Goal: Task Accomplishment & Management: Use online tool/utility

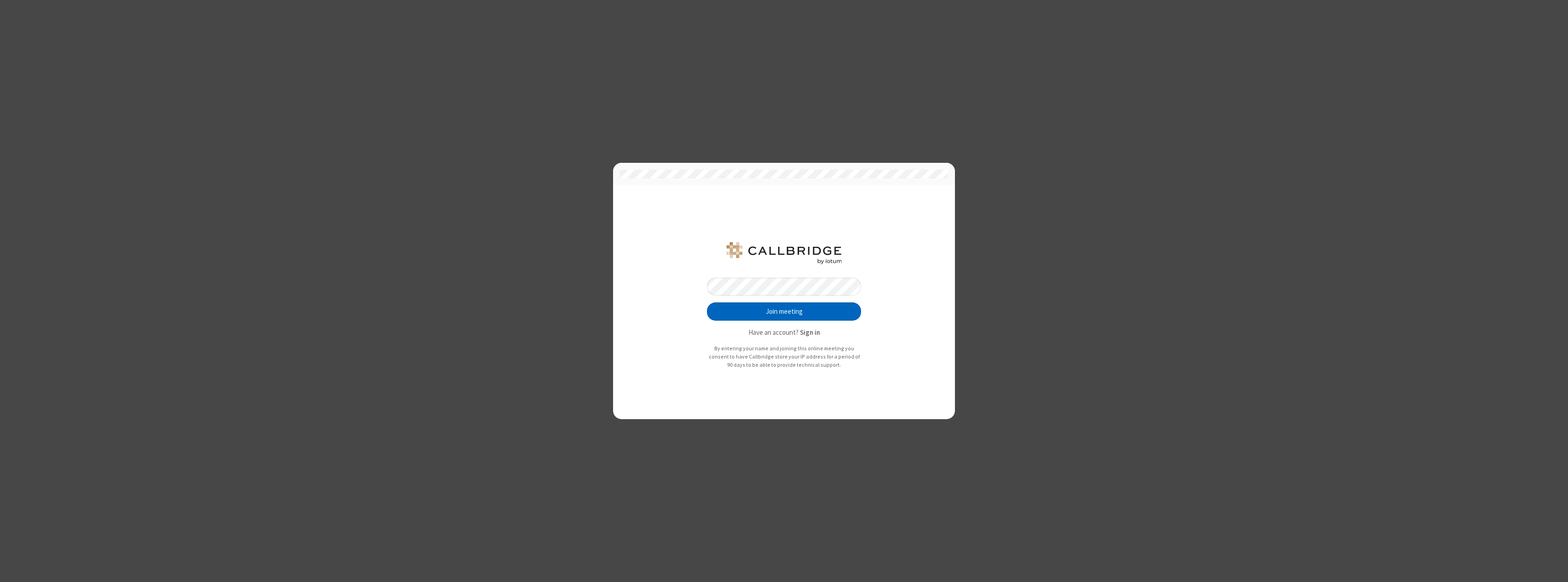
click at [784, 312] on button "Join meeting" at bounding box center [784, 311] width 154 height 18
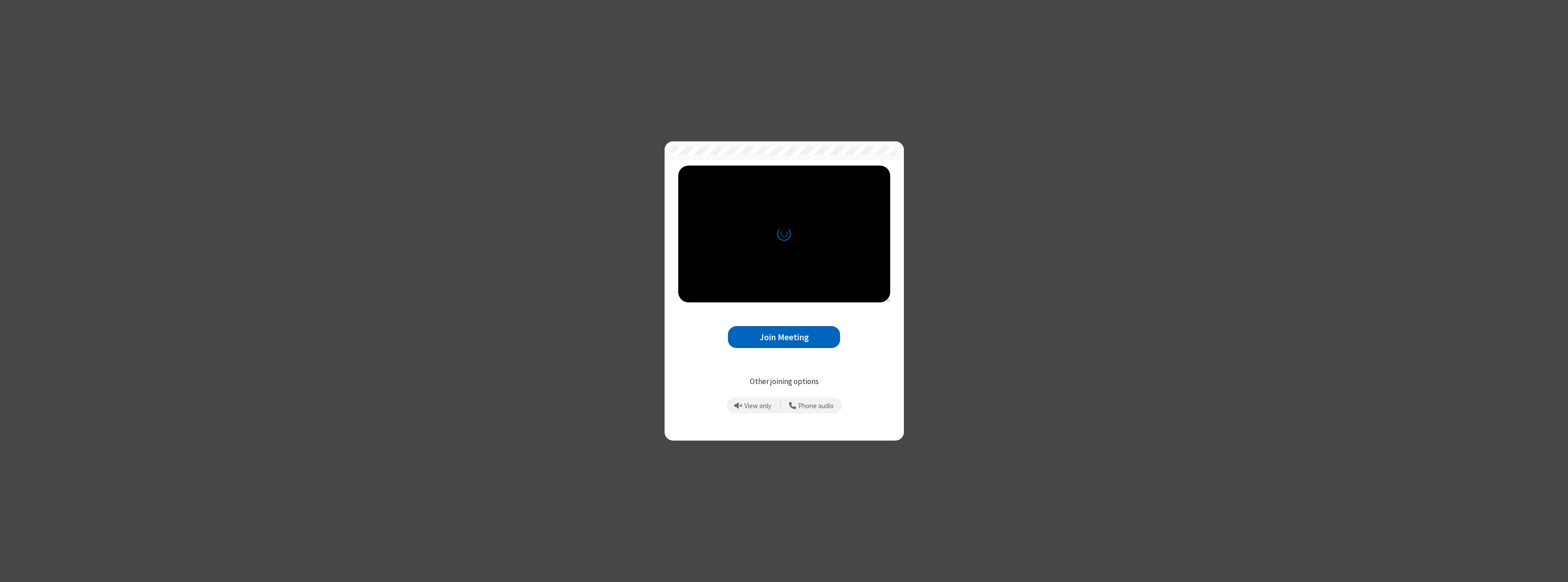
click at [784, 337] on button "Join Meeting" at bounding box center [784, 337] width 112 height 22
